Goal: Check status: Check status

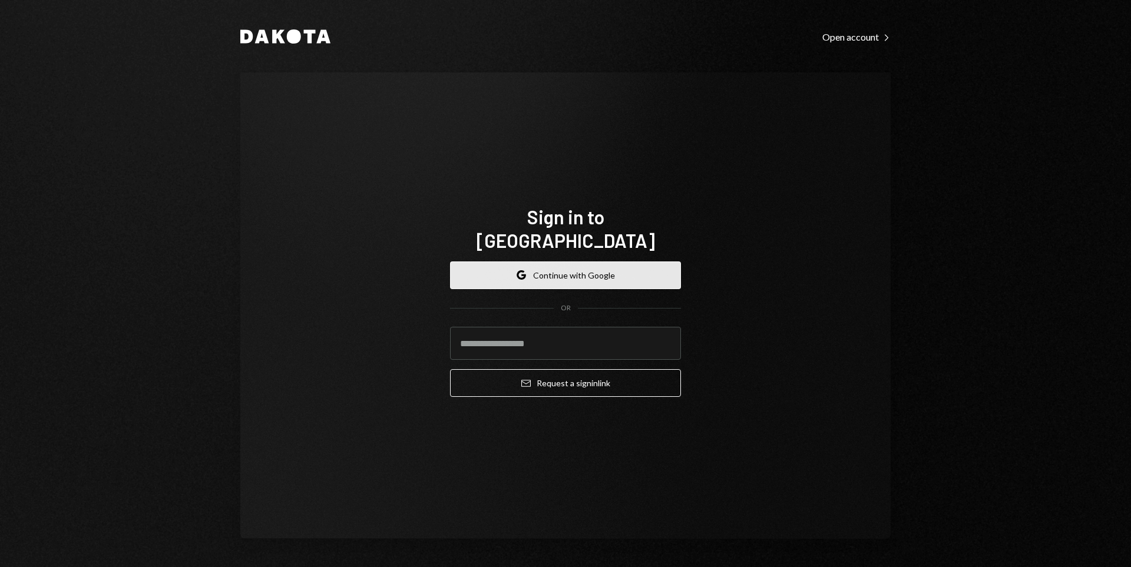
click at [581, 262] on button "Google Continue with Google" at bounding box center [565, 276] width 231 height 28
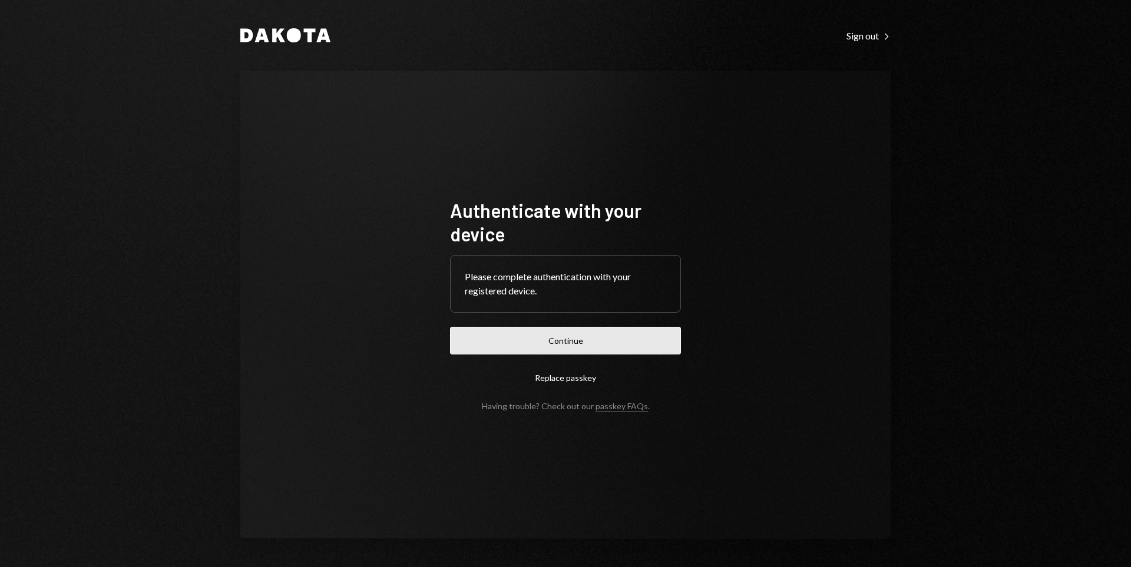
click at [649, 350] on button "Continue" at bounding box center [565, 341] width 231 height 28
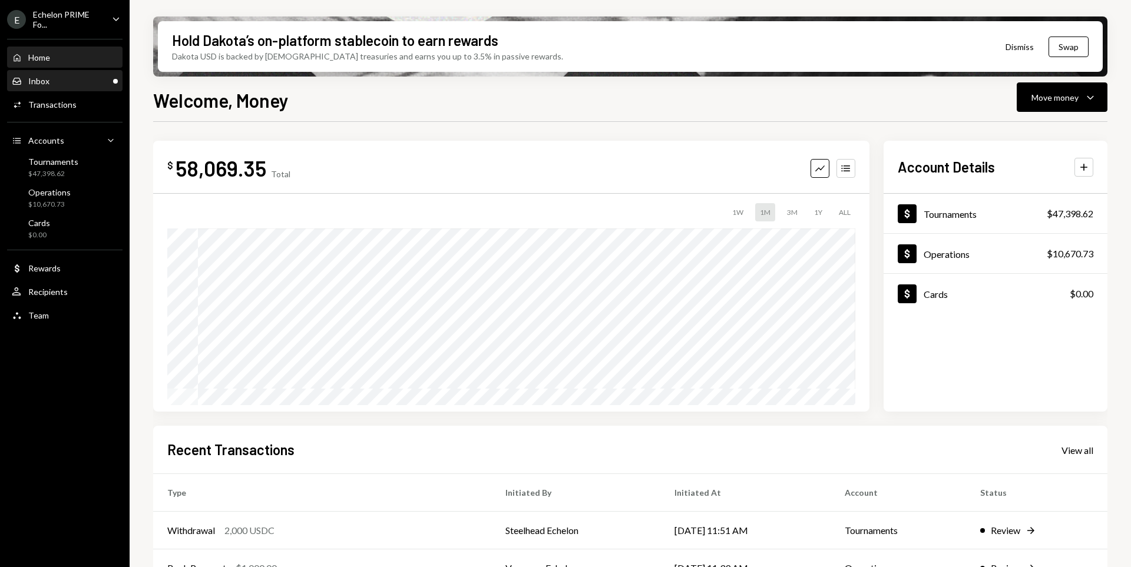
click at [35, 82] on div "Inbox" at bounding box center [38, 81] width 21 height 10
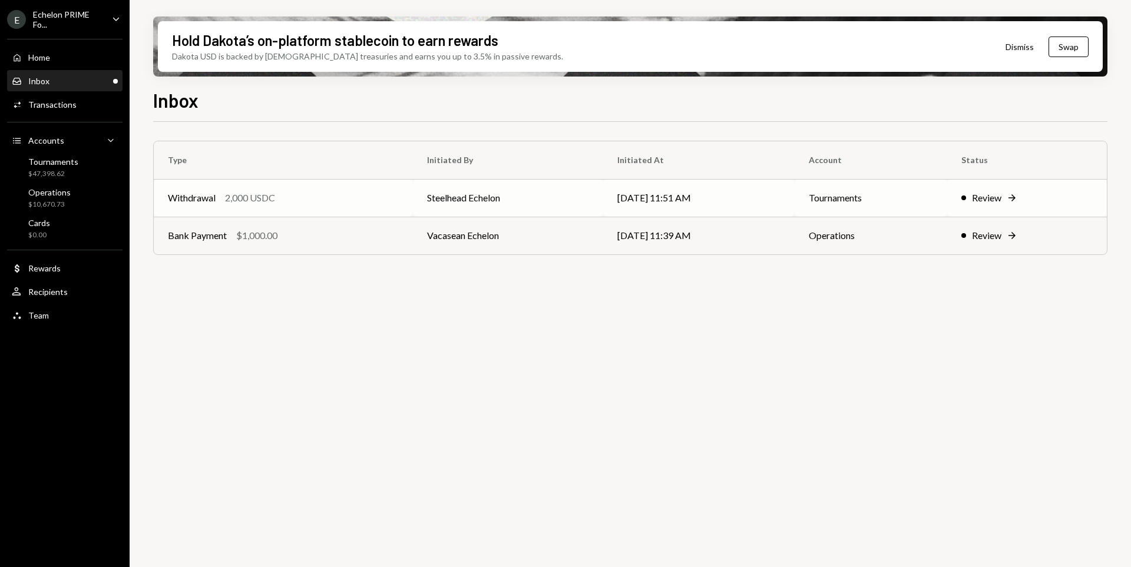
click at [355, 197] on div "Withdrawal 2,000 USDC" at bounding box center [283, 198] width 231 height 14
click at [529, 235] on td "Vacasean Echelon" at bounding box center [508, 236] width 190 height 38
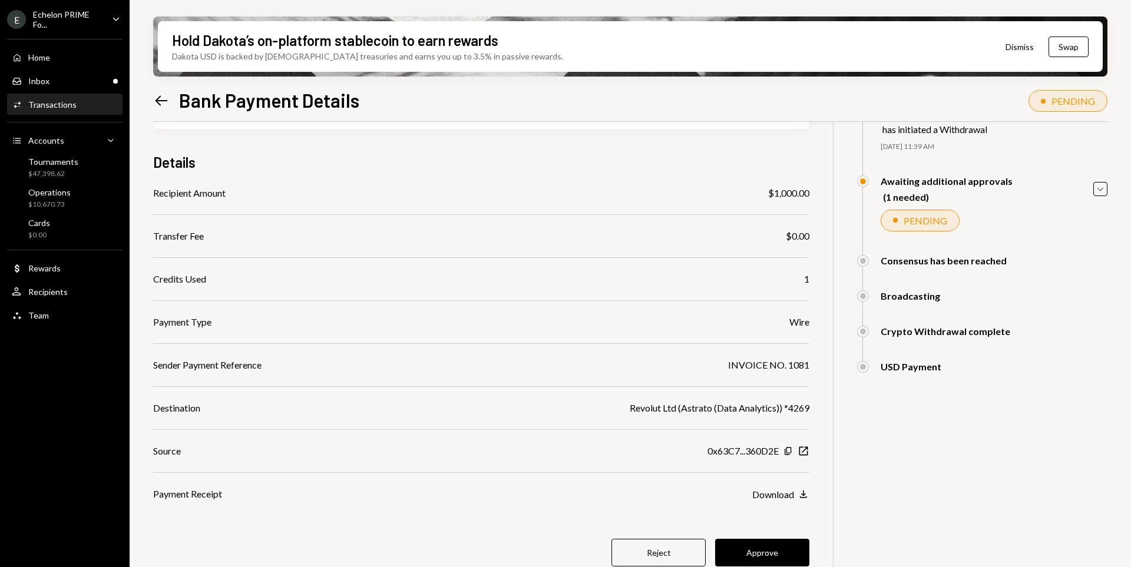
scroll to position [94, 0]
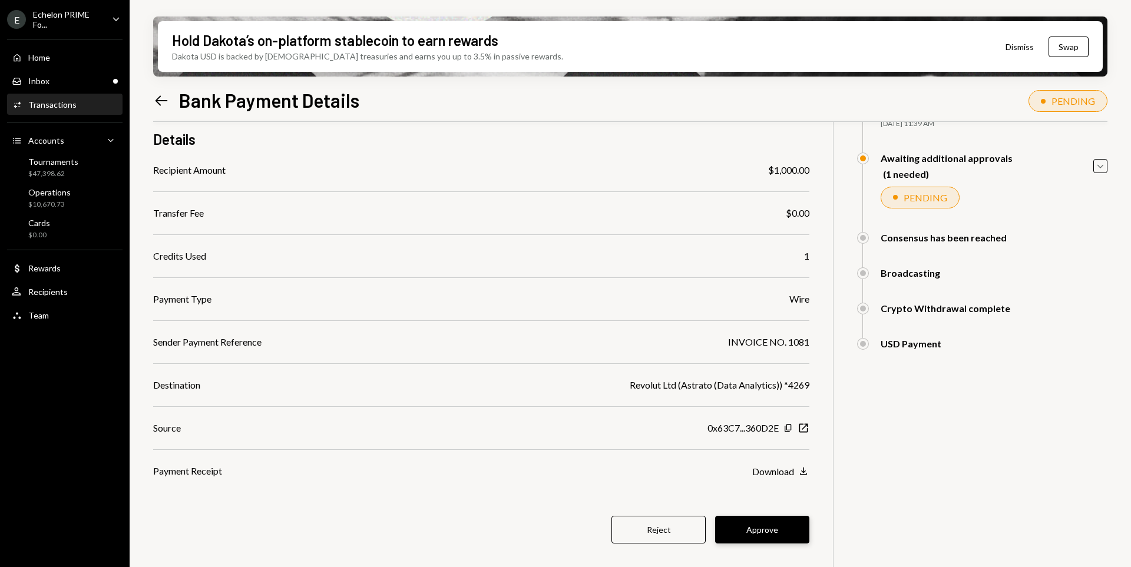
click at [786, 527] on button "Approve" at bounding box center [762, 530] width 94 height 28
